Goal: Task Accomplishment & Management: Manage account settings

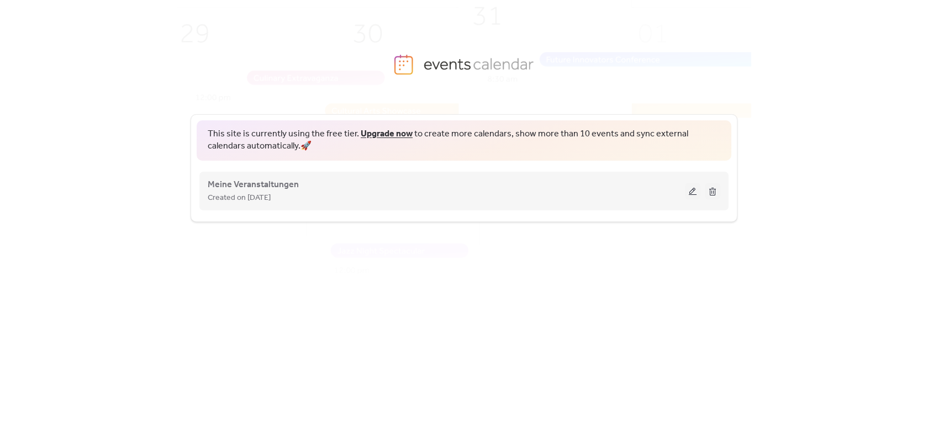
click at [248, 174] on div "Meine Veranstaltungen Created on [DATE]" at bounding box center [464, 191] width 513 height 44
click at [244, 185] on span "Meine Veranstaltungen" at bounding box center [253, 185] width 91 height 13
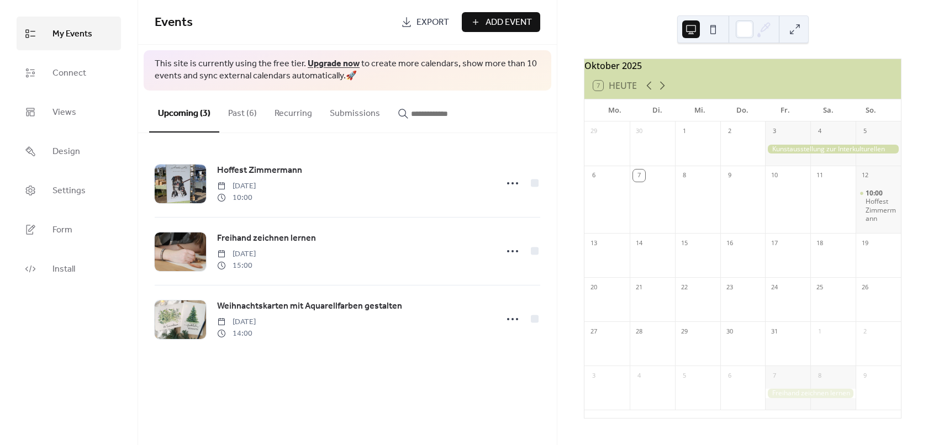
click at [239, 111] on button "Past (6)" at bounding box center [242, 111] width 46 height 41
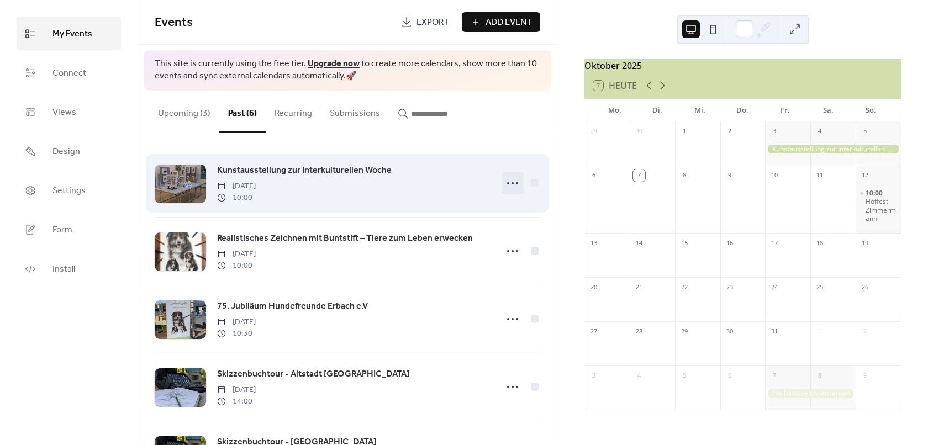
click at [508, 185] on icon at bounding box center [513, 184] width 18 height 18
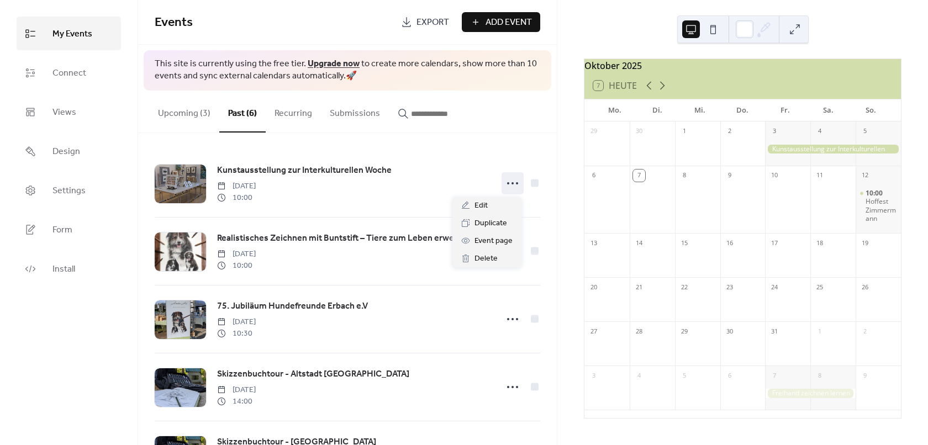
click at [185, 118] on button "Upcoming (3)" at bounding box center [184, 111] width 70 height 41
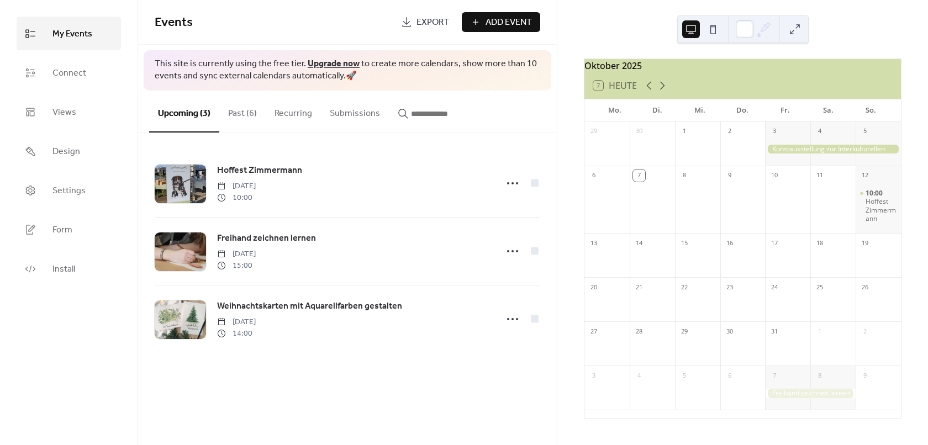
click at [509, 23] on span "Add Event" at bounding box center [509, 22] width 46 height 13
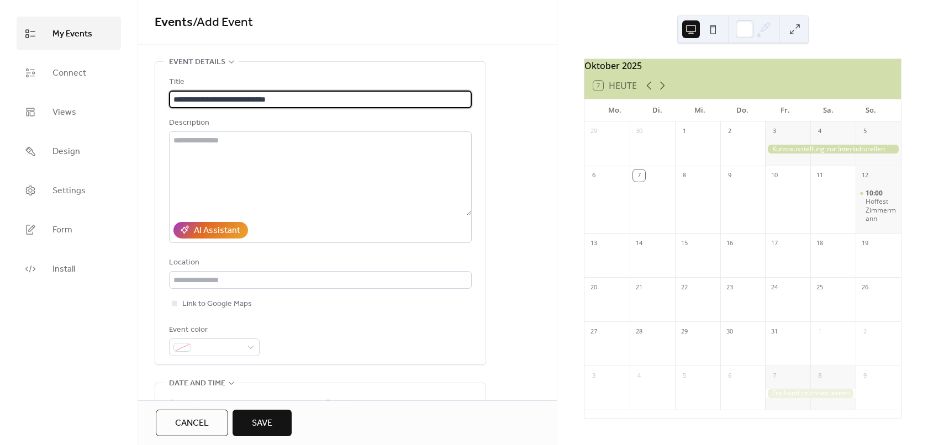
type input "**********"
click at [209, 227] on div "AI Assistant" at bounding box center [217, 230] width 46 height 13
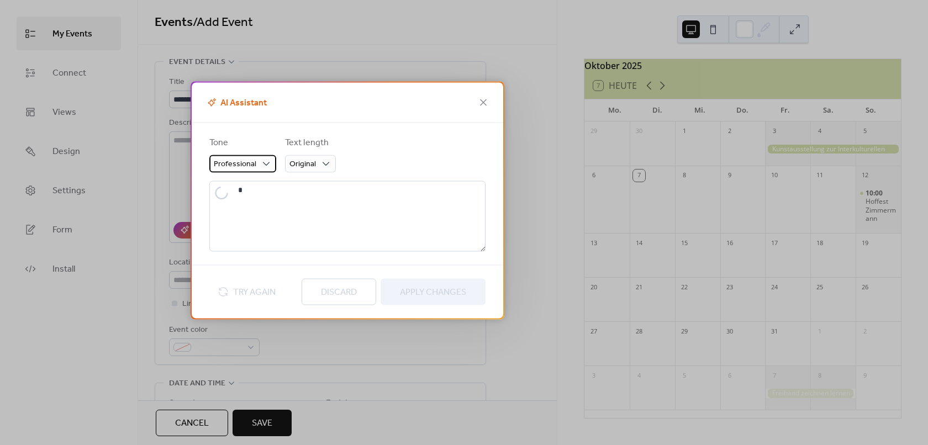
click at [256, 167] on div "Professional" at bounding box center [242, 164] width 67 height 18
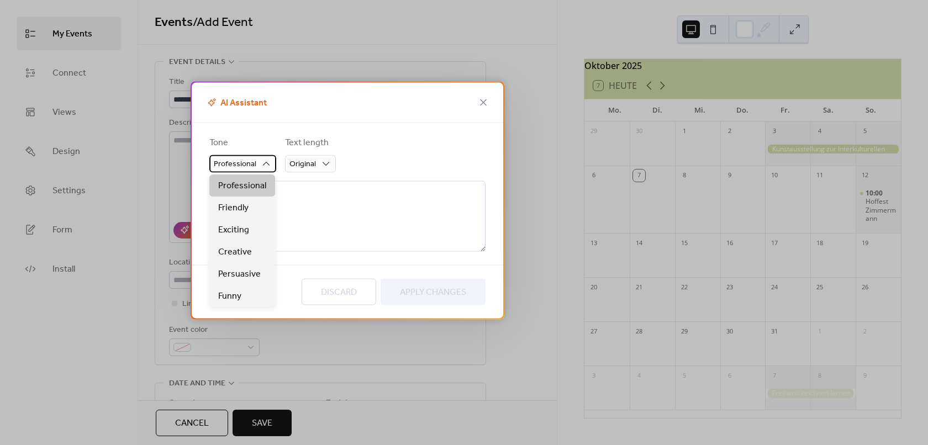
type textarea "**********"
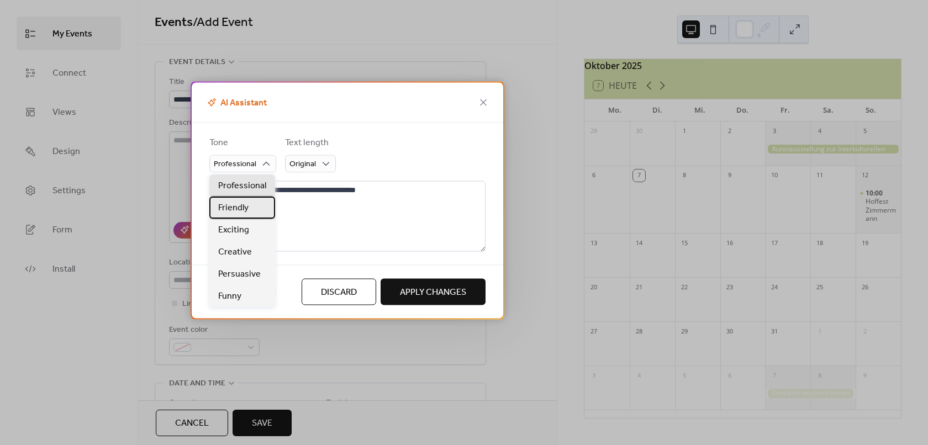
click at [241, 207] on span "Friendly" at bounding box center [233, 208] width 30 height 13
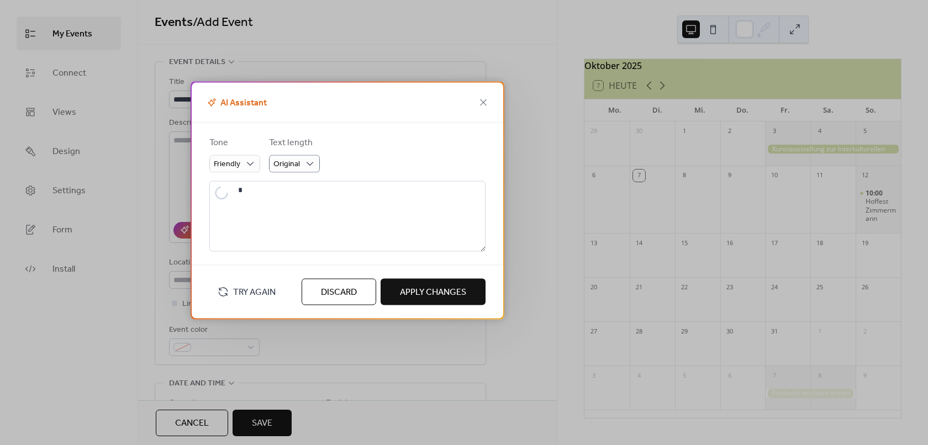
type textarea "**********"
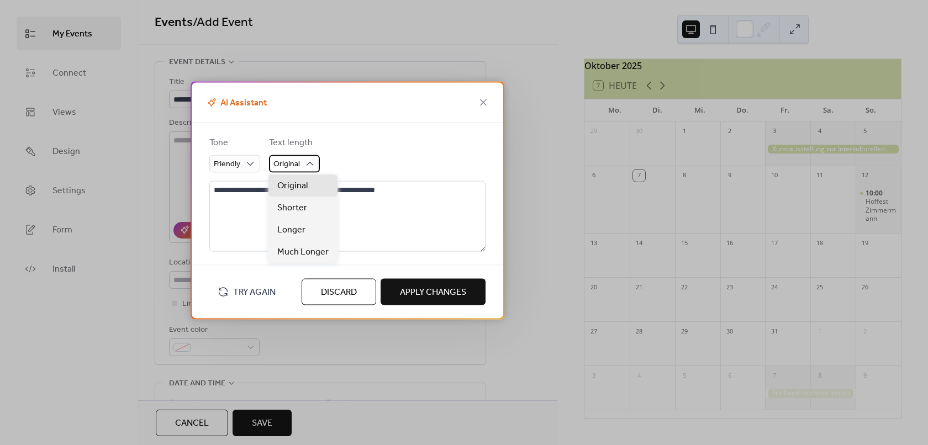
click at [306, 159] on icon at bounding box center [310, 163] width 11 height 11
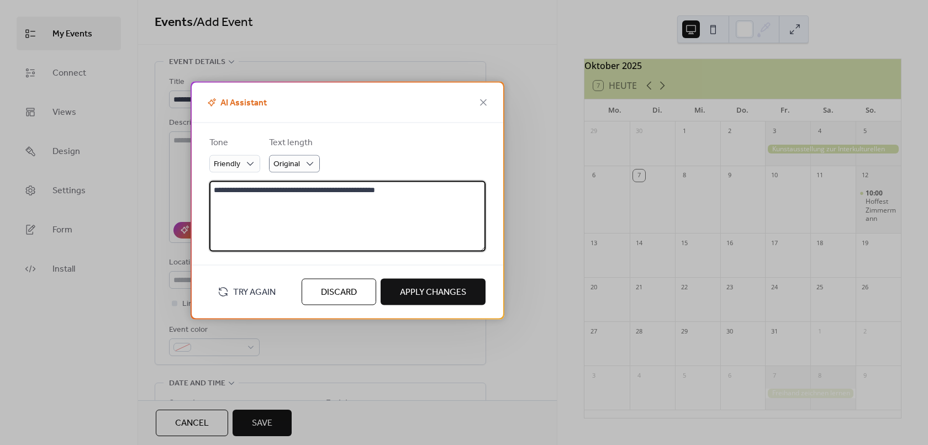
click at [407, 182] on textarea "**********" at bounding box center [347, 216] width 276 height 71
click at [481, 102] on icon at bounding box center [483, 102] width 13 height 13
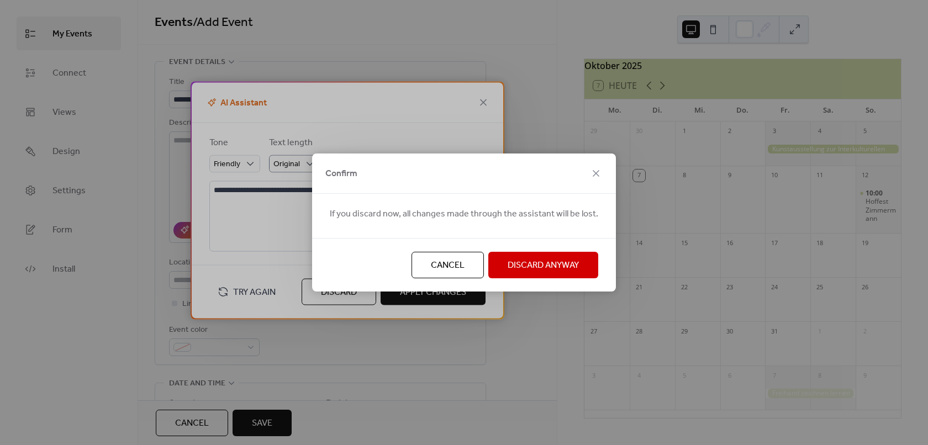
click at [546, 259] on span "Discard Anyway" at bounding box center [543, 265] width 71 height 13
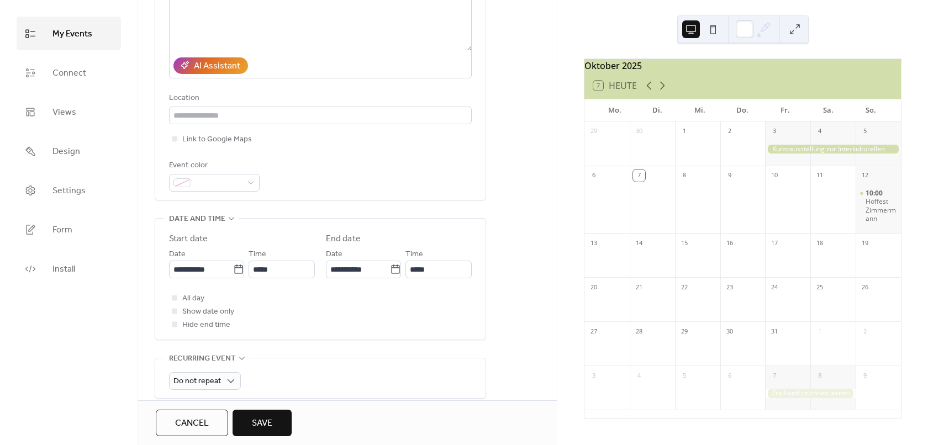
scroll to position [166, 0]
click at [238, 266] on icon at bounding box center [238, 268] width 11 height 11
click at [233, 266] on input "**********" at bounding box center [201, 269] width 64 height 18
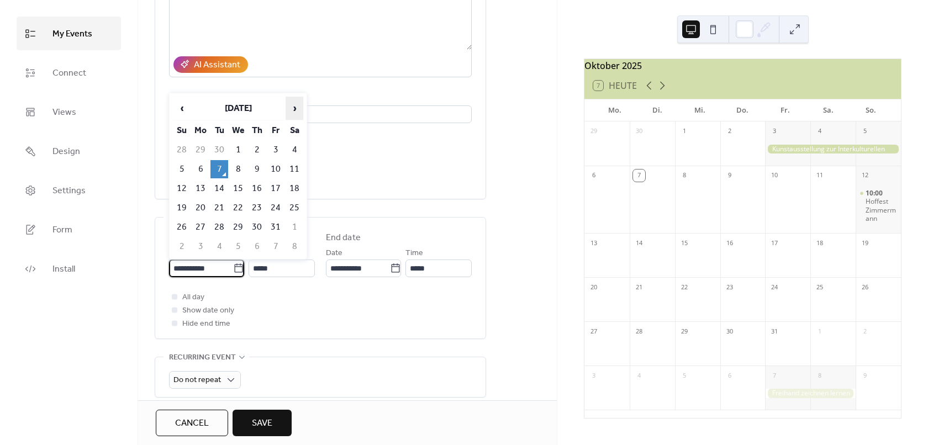
click at [295, 110] on span "›" at bounding box center [294, 108] width 17 height 22
click at [183, 249] on td "30" at bounding box center [182, 247] width 18 height 18
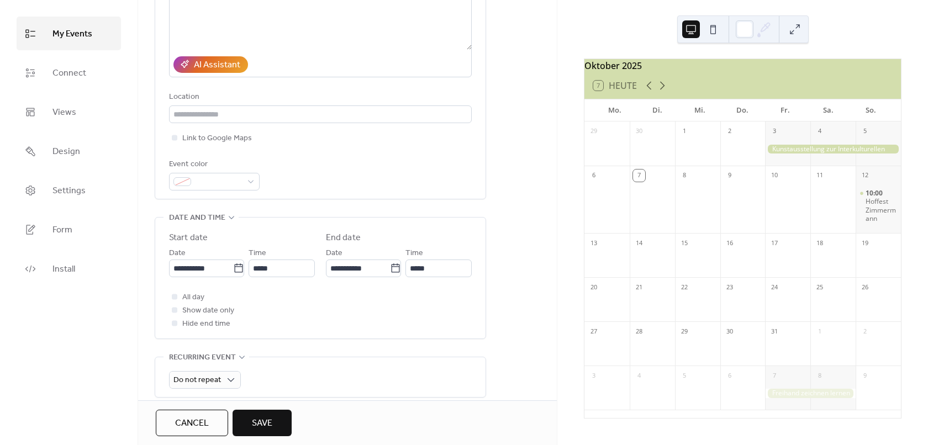
type input "**********"
click at [276, 265] on input "*****" at bounding box center [282, 269] width 66 height 18
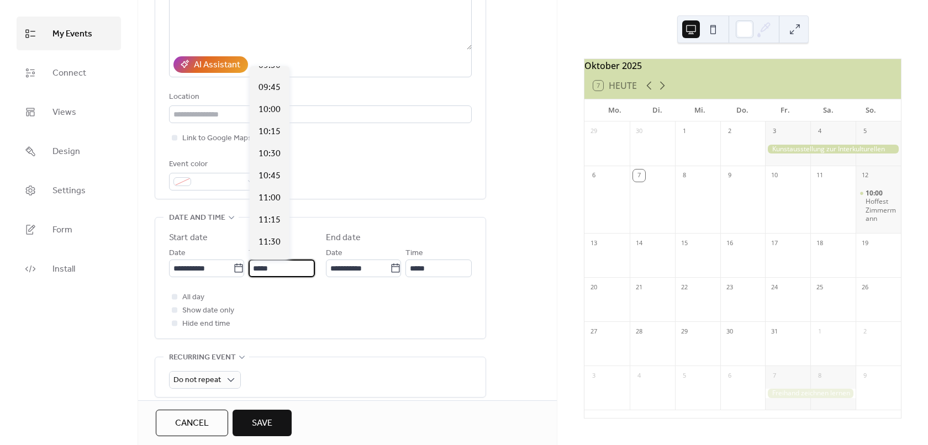
scroll to position [840, 0]
click at [270, 124] on span "10:00" at bounding box center [270, 122] width 22 height 13
type input "*****"
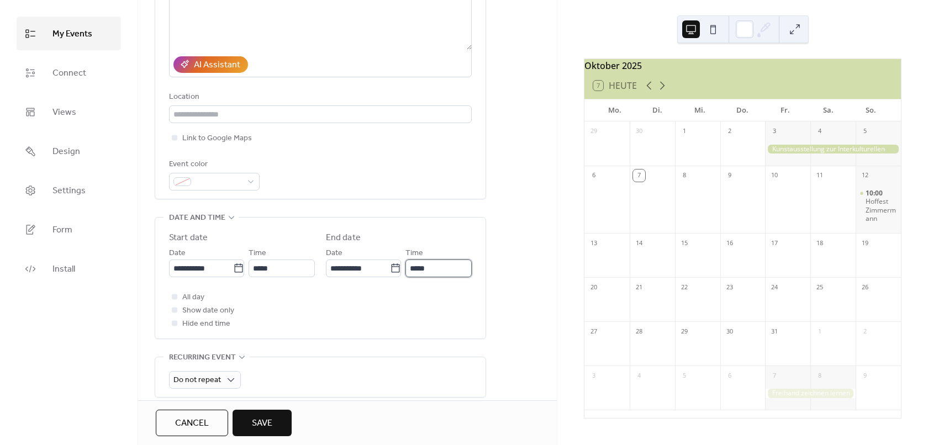
click at [454, 270] on input "*****" at bounding box center [439, 269] width 66 height 18
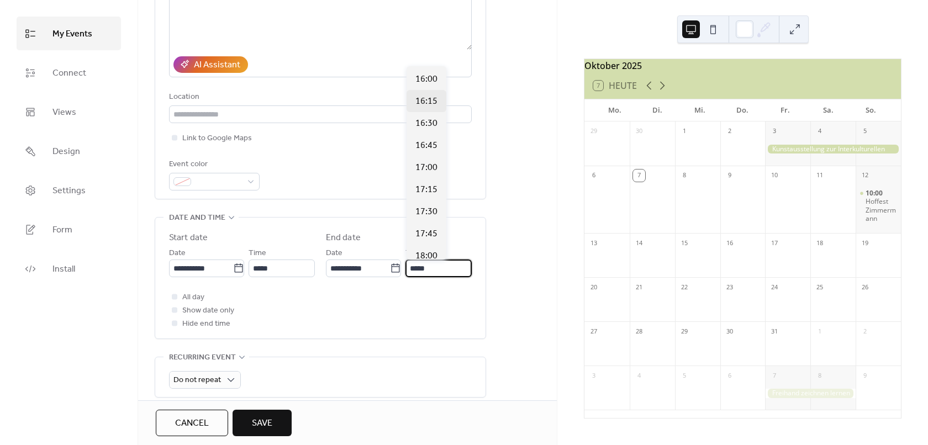
scroll to position [553, 0]
click at [431, 210] on span "18:00" at bounding box center [427, 210] width 22 height 13
type input "*****"
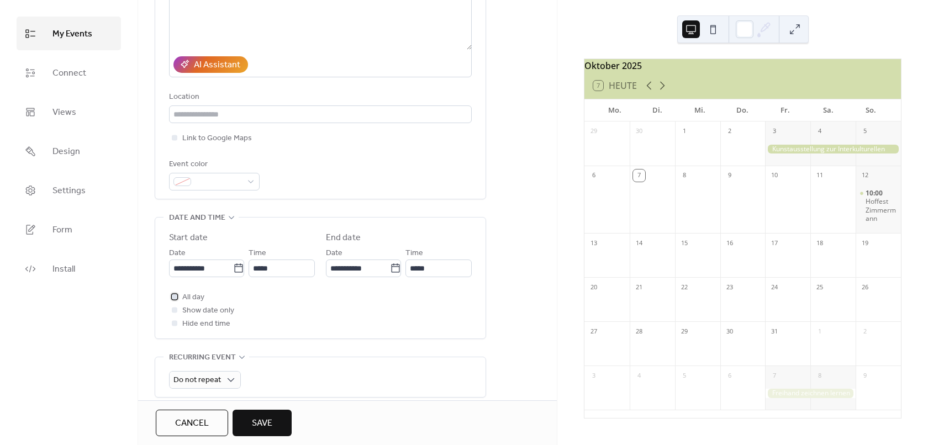
click at [185, 296] on span "All day" at bounding box center [193, 297] width 22 height 13
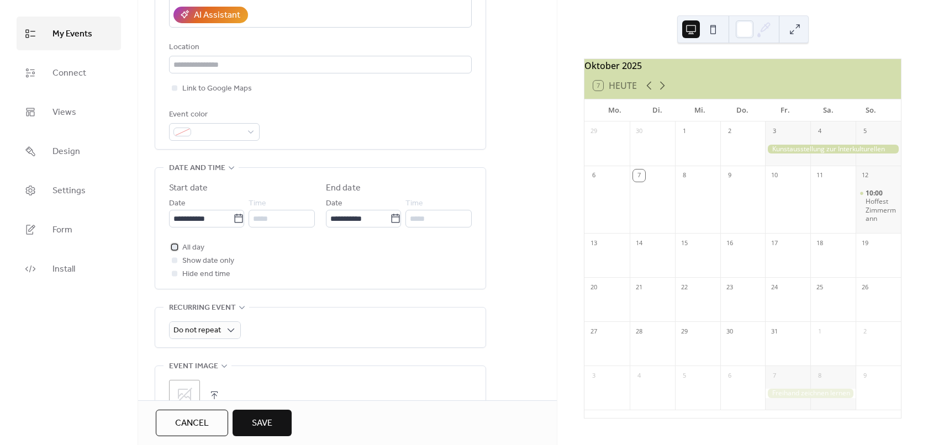
scroll to position [387, 0]
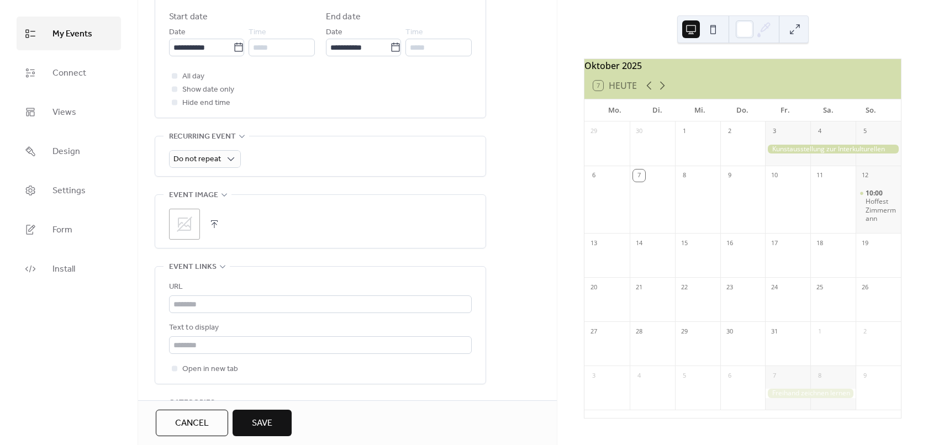
click at [188, 226] on icon at bounding box center [184, 224] width 15 height 15
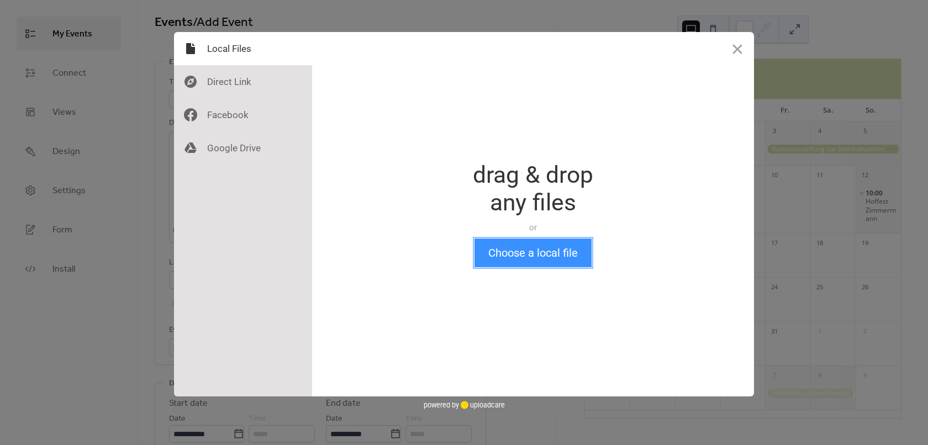
click at [516, 256] on button "Choose a local file" at bounding box center [533, 253] width 117 height 29
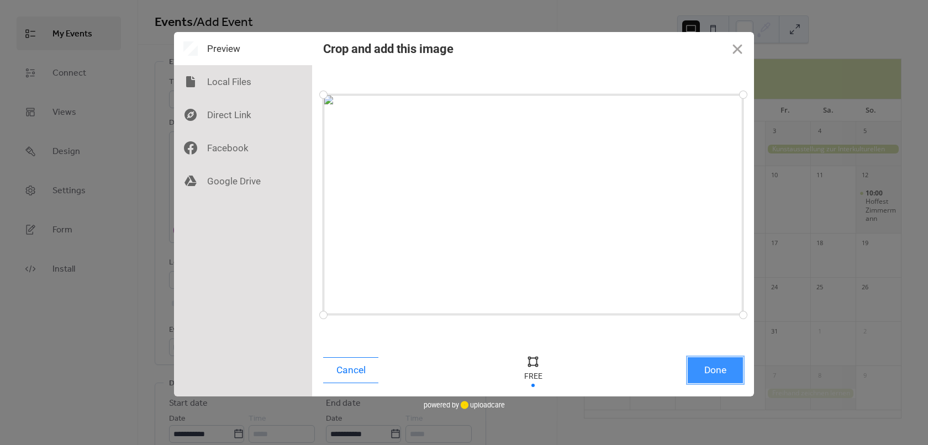
click at [723, 376] on button "Done" at bounding box center [715, 371] width 55 height 26
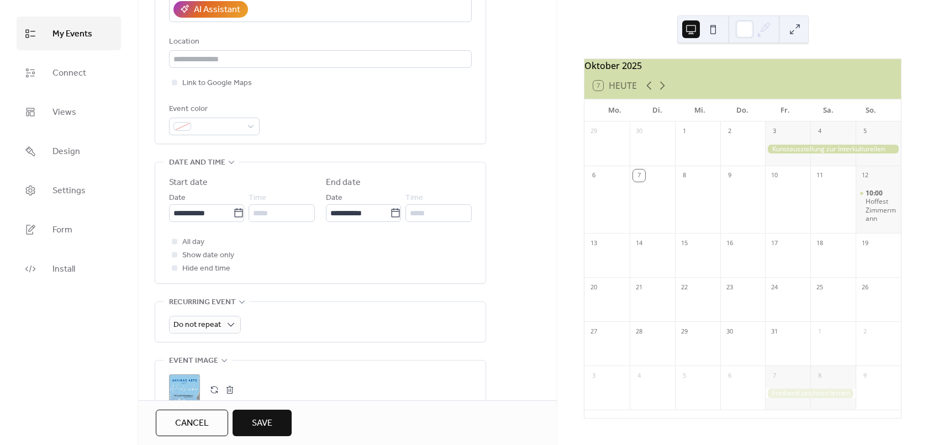
scroll to position [553, 0]
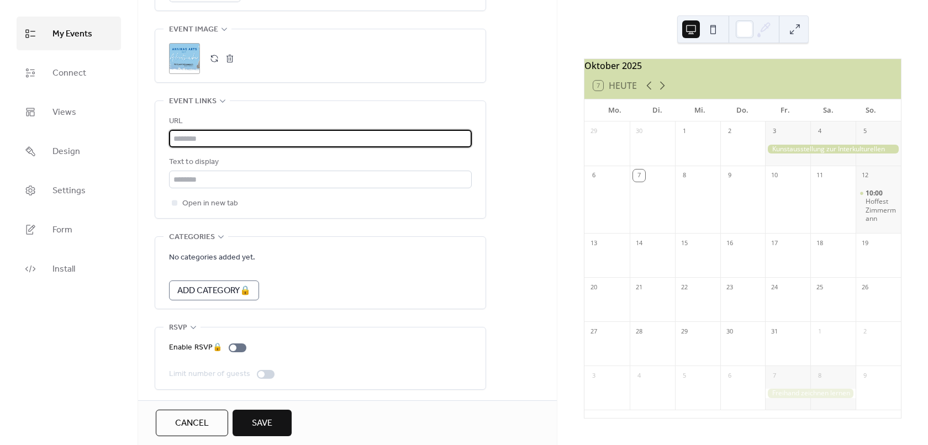
click at [219, 141] on input "text" at bounding box center [320, 139] width 303 height 18
paste input "**********"
type input "**********"
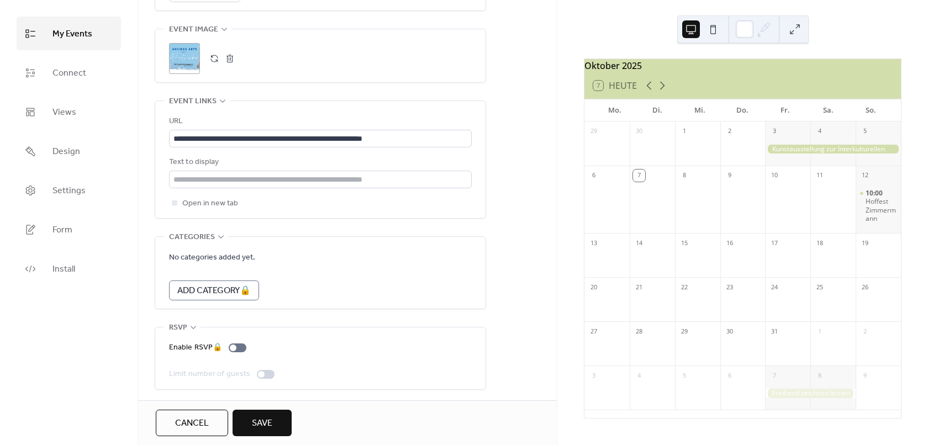
click at [292, 209] on div "Open in new tab" at bounding box center [320, 203] width 303 height 13
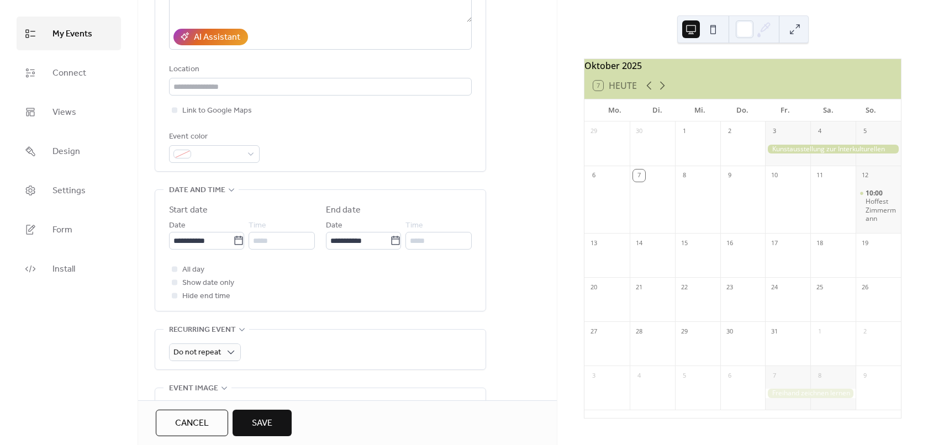
scroll to position [171, 0]
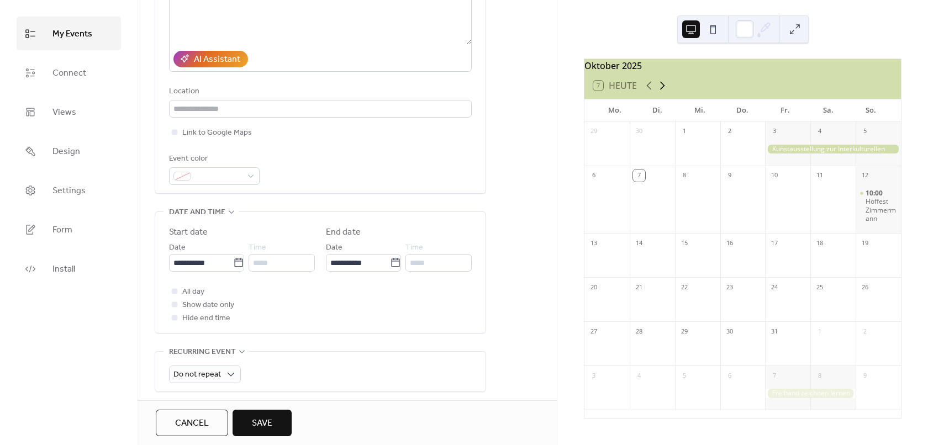
click at [661, 90] on icon at bounding box center [662, 86] width 5 height 8
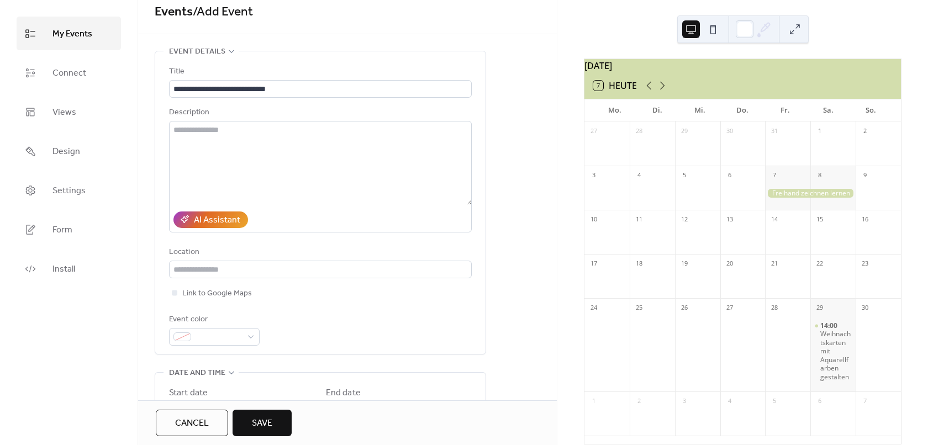
scroll to position [0, 0]
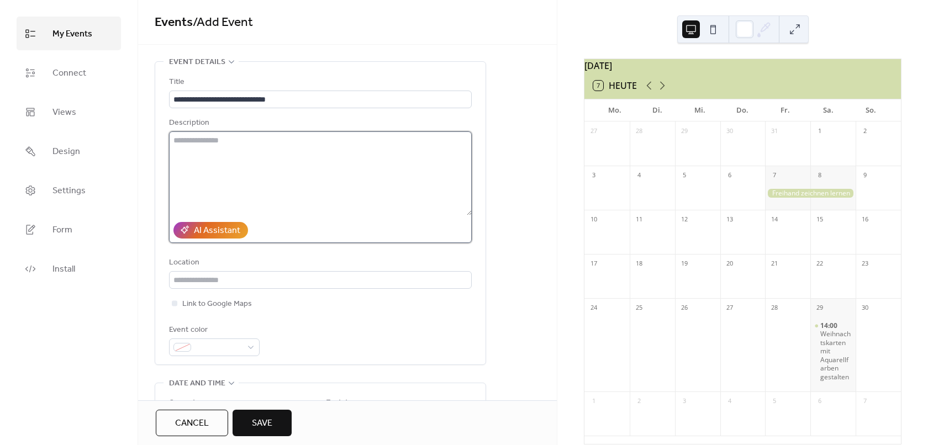
click at [202, 186] on textarea at bounding box center [320, 174] width 303 height 84
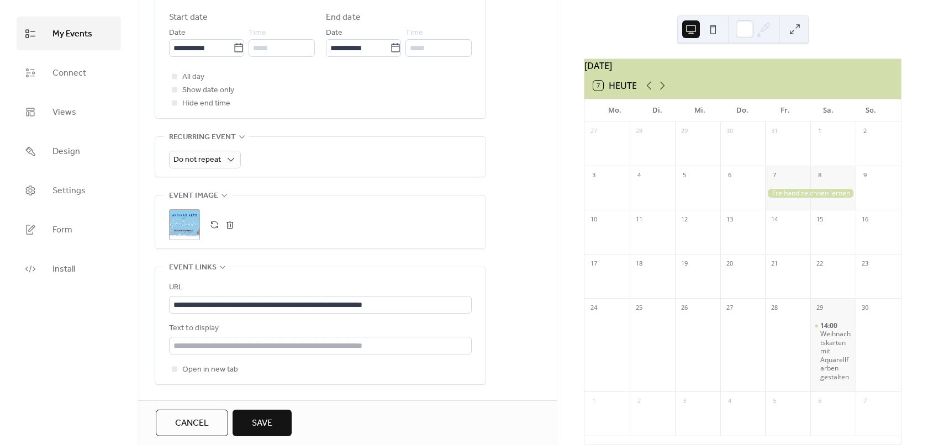
scroll to position [387, 0]
type textarea "**********"
click at [264, 427] on span "Save" at bounding box center [262, 423] width 20 height 13
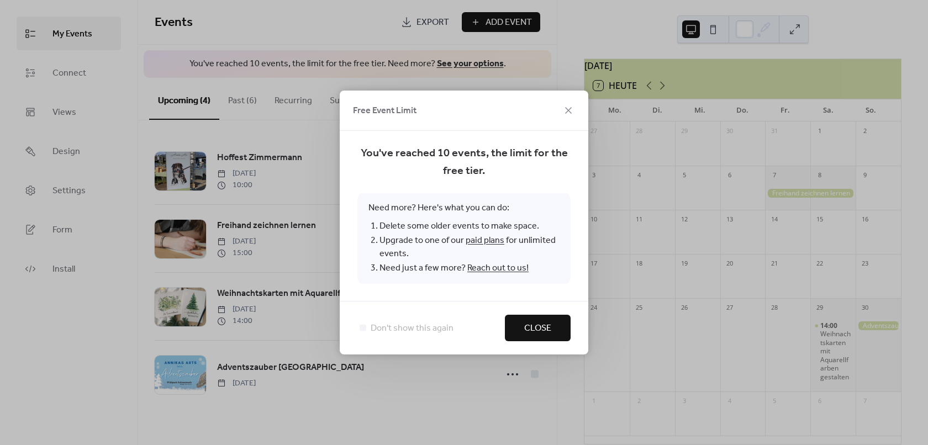
click at [544, 328] on span "Close" at bounding box center [537, 328] width 27 height 13
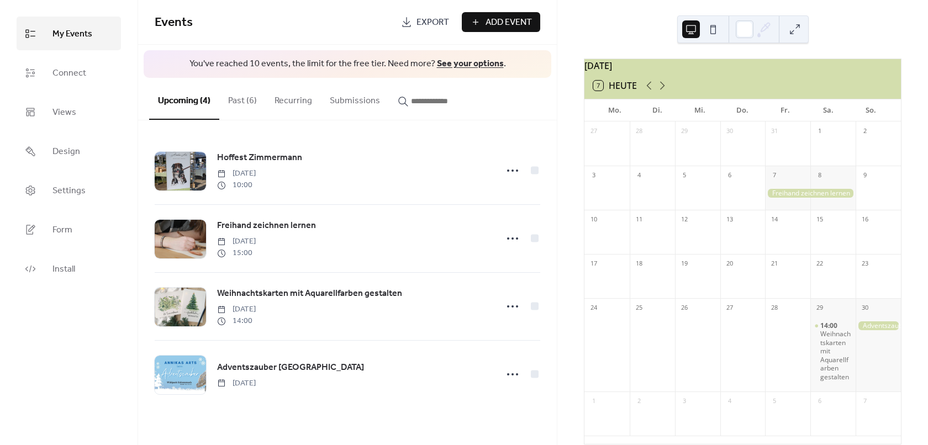
click at [239, 101] on button "Past (6)" at bounding box center [242, 98] width 46 height 41
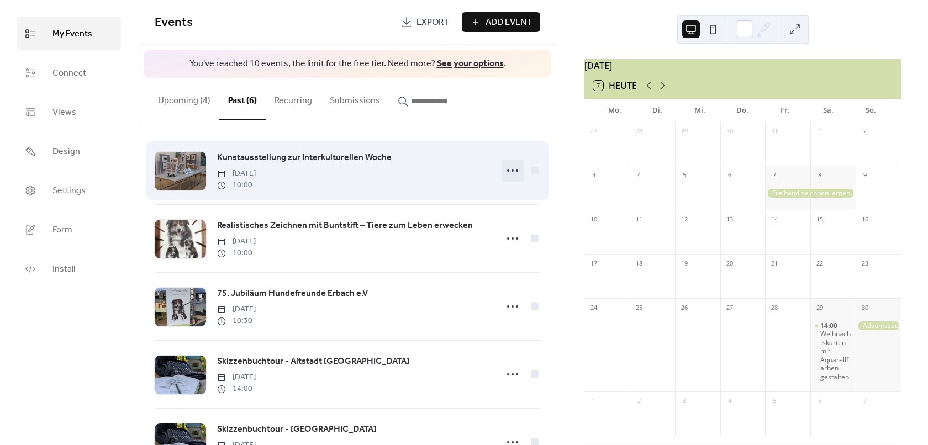
click at [507, 171] on circle at bounding box center [508, 171] width 2 height 2
click at [524, 169] on div at bounding box center [521, 171] width 39 height 22
click at [498, 170] on div "Kunstausstellung zur Interkulturellen Woche [DATE] 10:00" at bounding box center [348, 170] width 386 height 67
click at [504, 170] on icon at bounding box center [513, 171] width 18 height 18
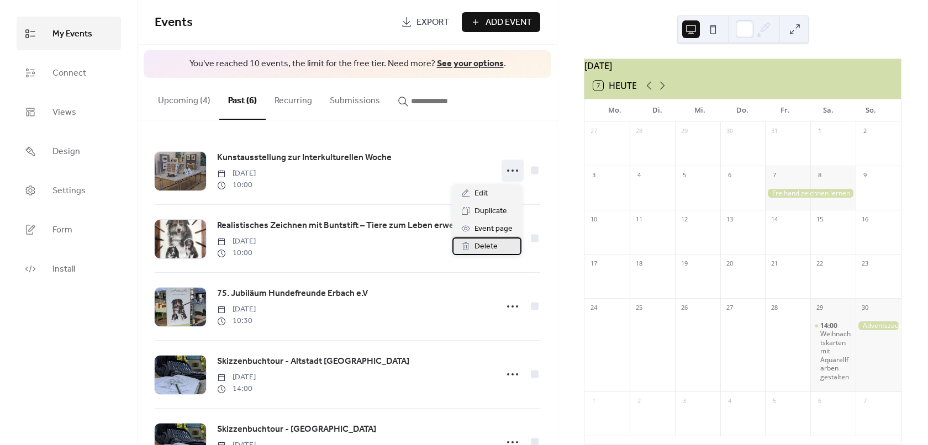
click at [490, 243] on span "Delete" at bounding box center [486, 246] width 23 height 13
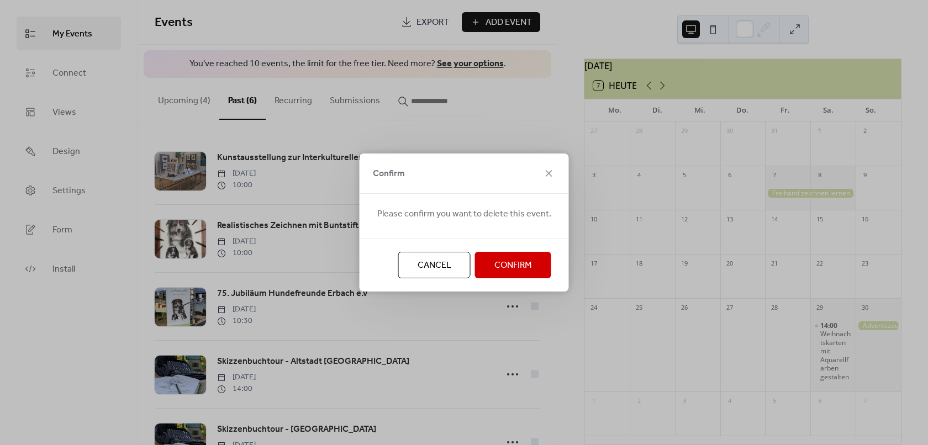
click at [520, 263] on span "Confirm" at bounding box center [514, 265] width 38 height 13
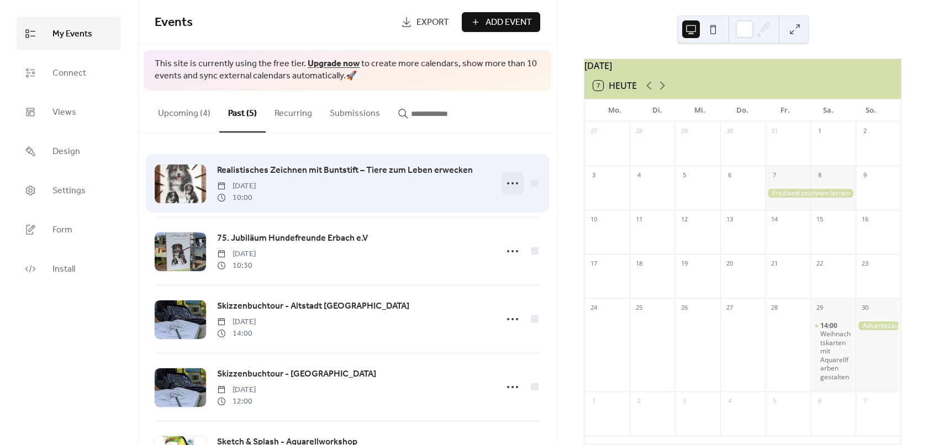
click at [510, 182] on icon at bounding box center [513, 184] width 18 height 18
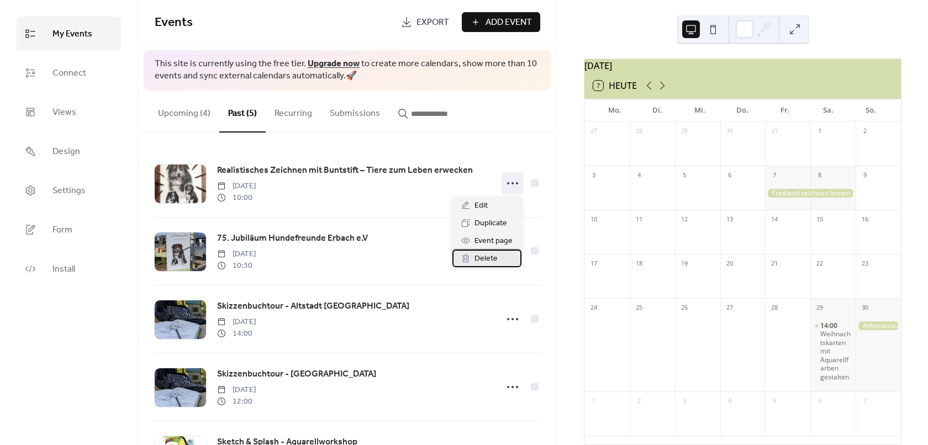
click at [508, 256] on div "Delete" at bounding box center [487, 259] width 69 height 18
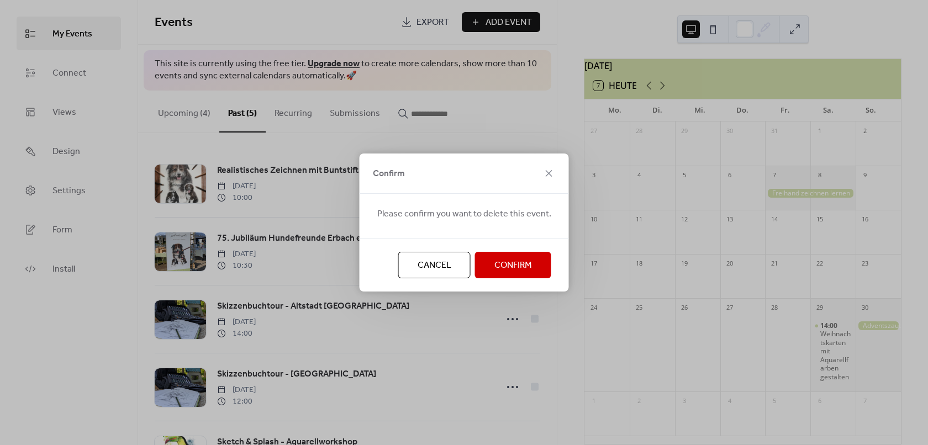
click at [516, 272] on span "Confirm" at bounding box center [514, 265] width 38 height 13
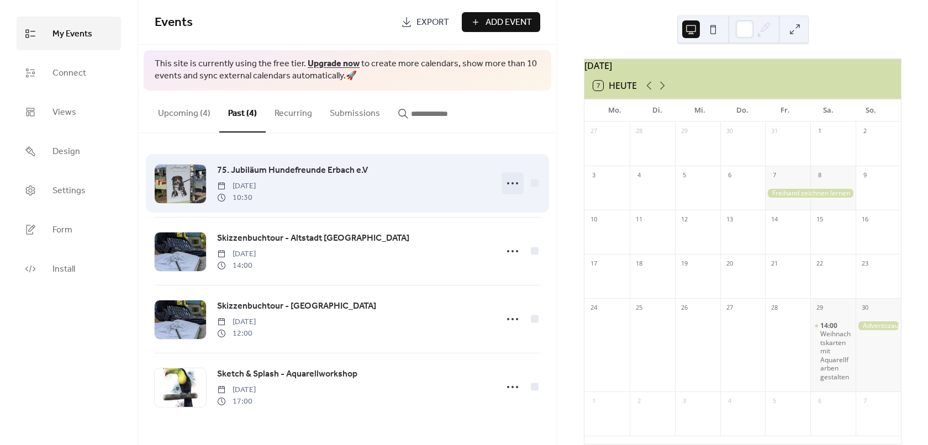
click at [510, 188] on icon at bounding box center [513, 184] width 18 height 18
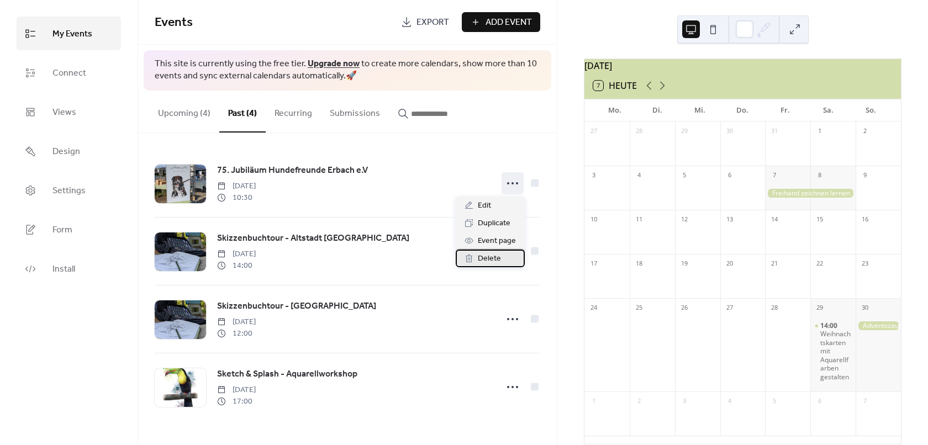
click at [491, 259] on span "Delete" at bounding box center [489, 259] width 23 height 13
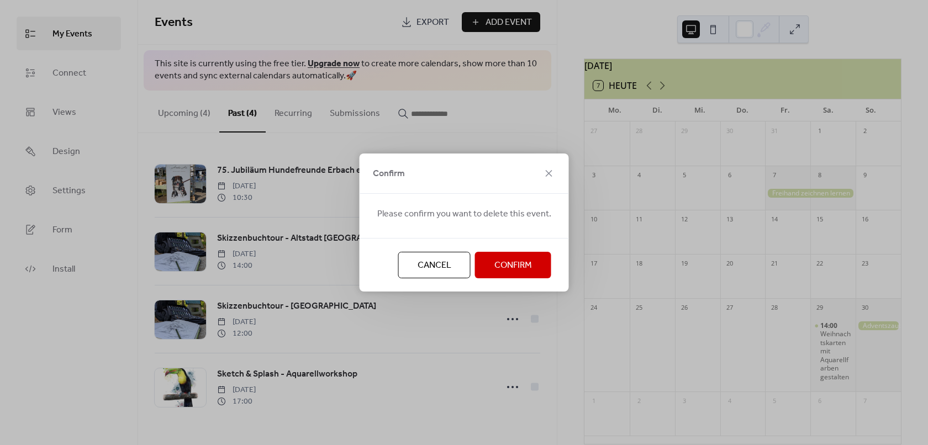
click at [512, 265] on span "Confirm" at bounding box center [514, 265] width 38 height 13
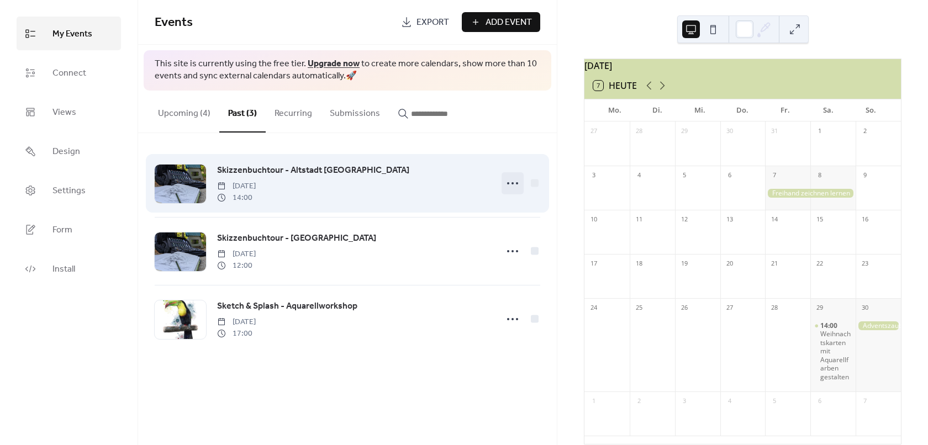
click at [511, 185] on icon at bounding box center [513, 184] width 18 height 18
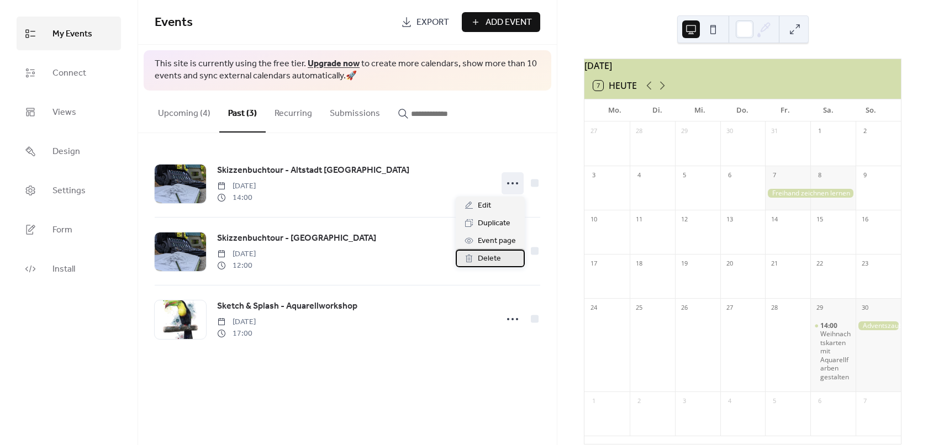
click at [489, 263] on span "Delete" at bounding box center [489, 259] width 23 height 13
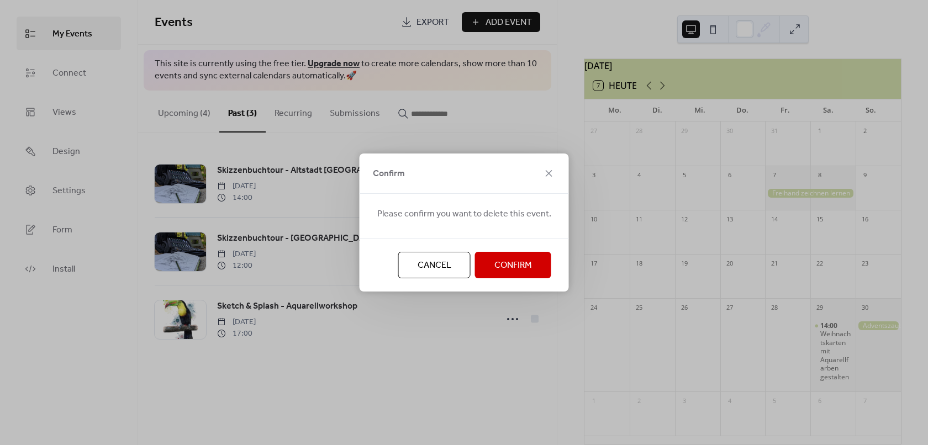
click at [501, 271] on span "Confirm" at bounding box center [514, 265] width 38 height 13
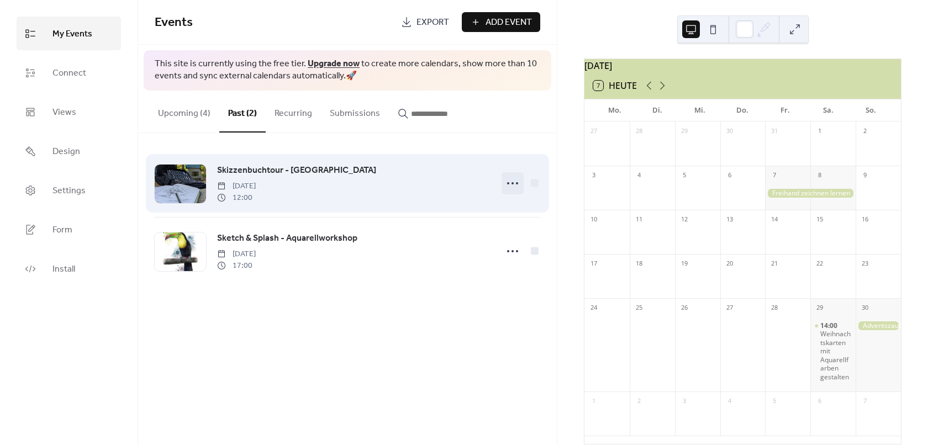
click at [510, 182] on icon at bounding box center [513, 184] width 18 height 18
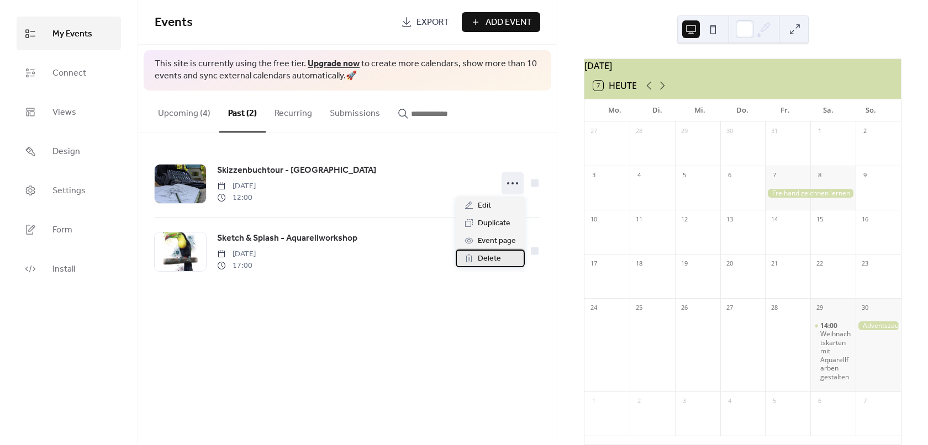
click at [491, 264] on span "Delete" at bounding box center [489, 259] width 23 height 13
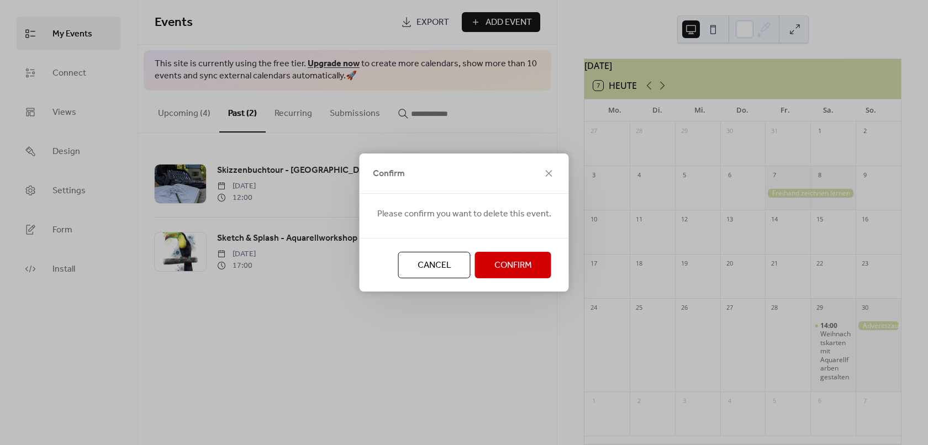
click at [495, 270] on span "Confirm" at bounding box center [514, 265] width 38 height 13
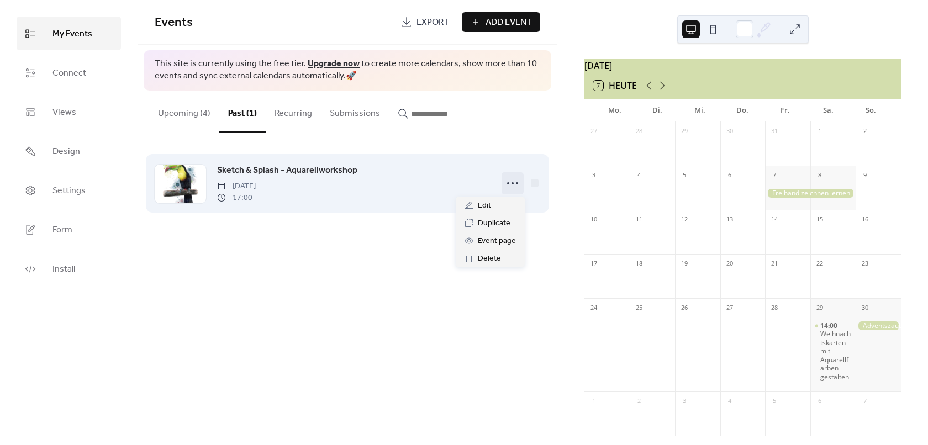
click at [512, 182] on icon at bounding box center [513, 184] width 18 height 18
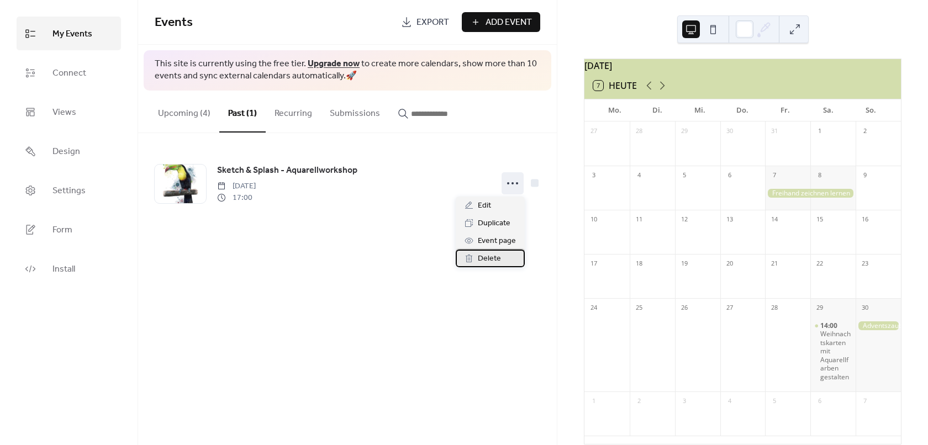
click at [493, 261] on span "Delete" at bounding box center [489, 259] width 23 height 13
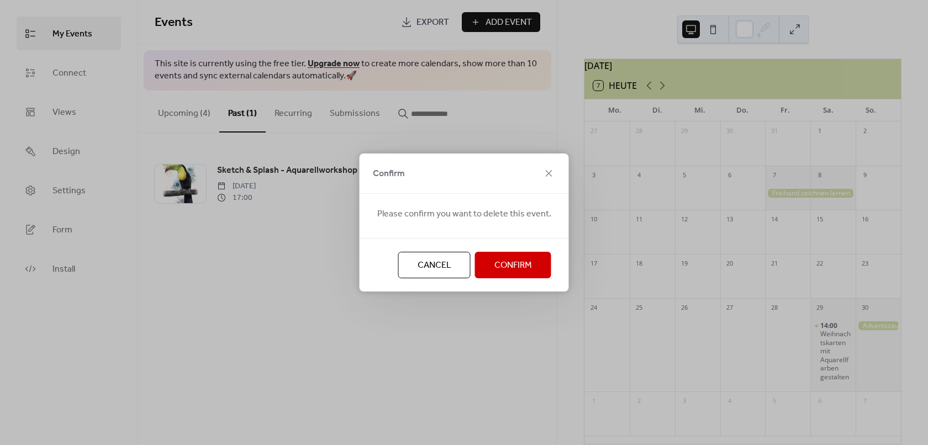
click at [509, 259] on span "Confirm" at bounding box center [514, 265] width 38 height 13
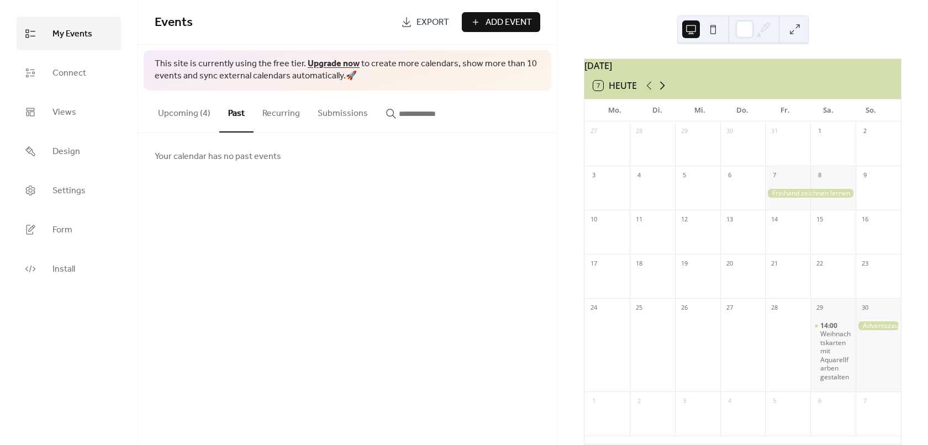
click at [662, 92] on icon at bounding box center [662, 85] width 13 height 13
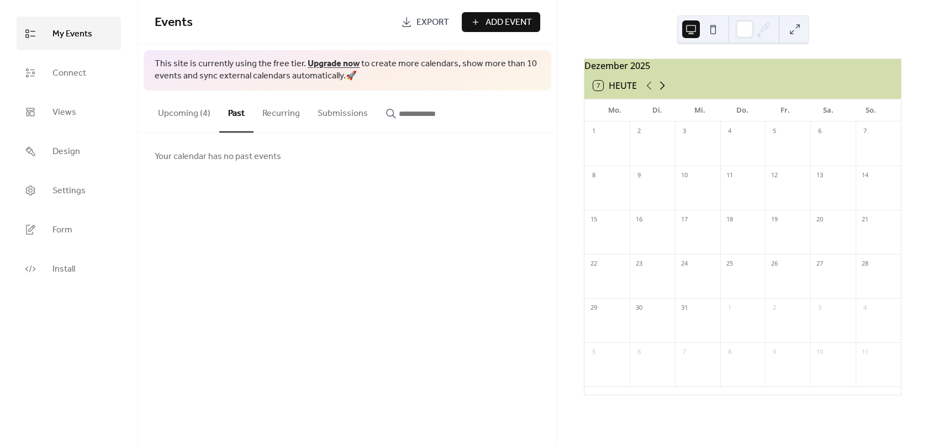
click at [662, 92] on icon at bounding box center [662, 85] width 13 height 13
click at [647, 92] on icon at bounding box center [649, 85] width 13 height 13
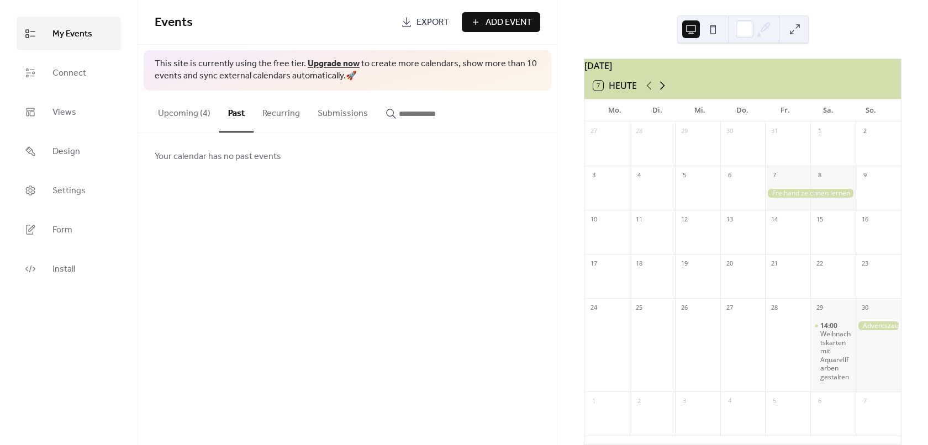
click at [664, 92] on icon at bounding box center [662, 85] width 13 height 13
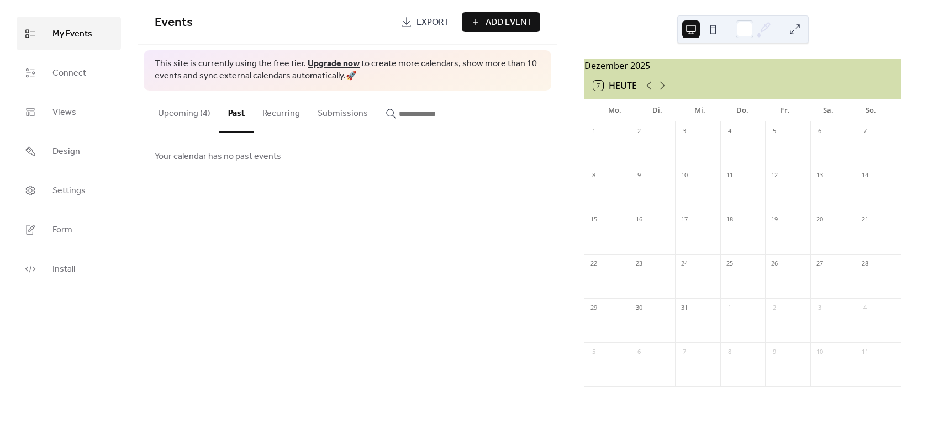
click at [165, 116] on button "Upcoming (4)" at bounding box center [184, 111] width 70 height 41
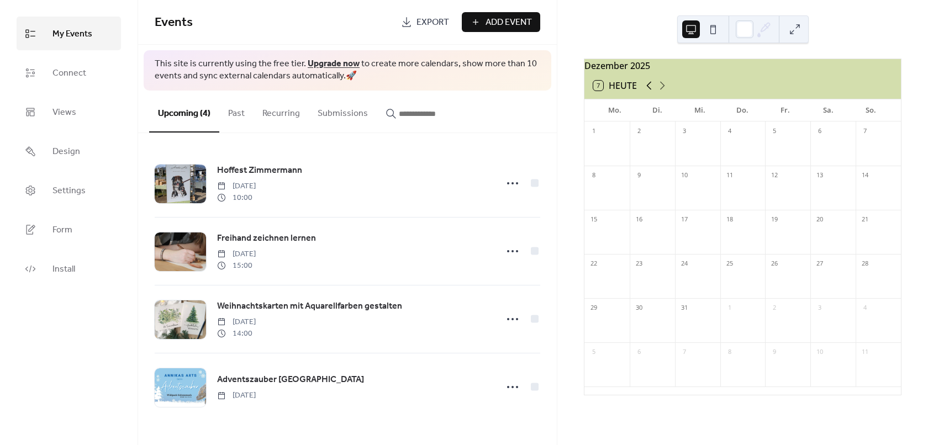
click at [647, 88] on icon at bounding box center [649, 85] width 13 height 13
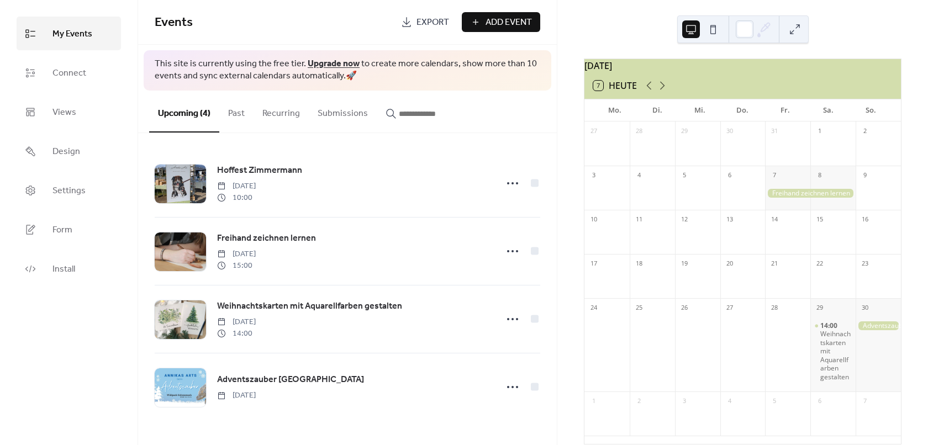
click at [319, 62] on link "Upgrade now" at bounding box center [334, 63] width 52 height 17
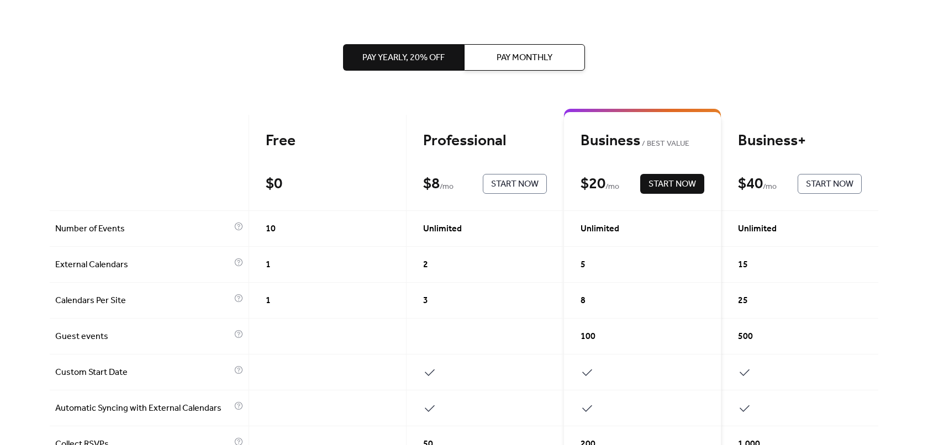
click at [544, 62] on span "Pay Monthly" at bounding box center [525, 57] width 56 height 13
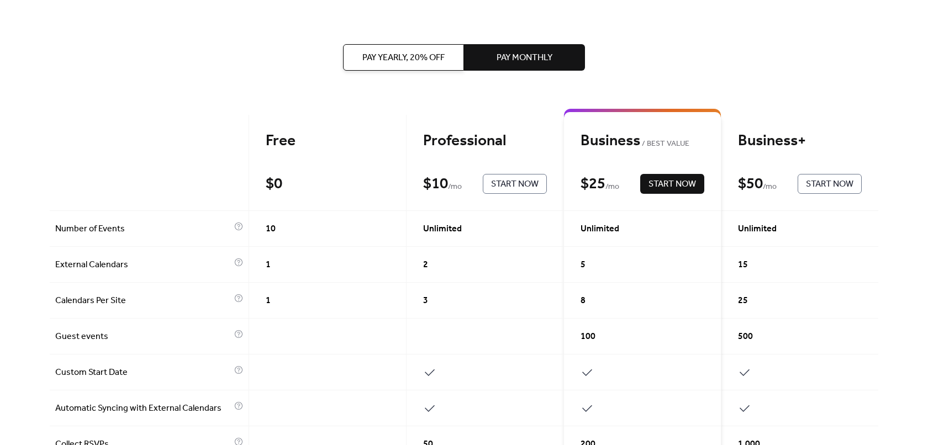
click at [411, 59] on span "Pay Yearly, 20% off" at bounding box center [404, 57] width 82 height 13
